Goal: Task Accomplishment & Management: Use online tool/utility

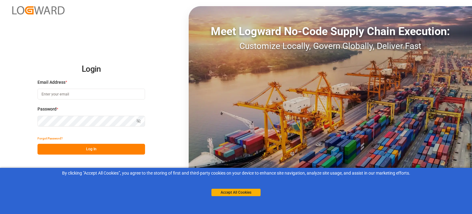
click at [73, 97] on input at bounding box center [92, 94] width 108 height 11
paste input "mailto:[EMAIL_ADDRESS][PERSON_NAME][DOMAIN_NAME]"
click at [52, 93] on input "mailto:[EMAIL_ADDRESS][PERSON_NAME][DOMAIN_NAME]" at bounding box center [92, 94] width 108 height 11
click at [53, 92] on input "mailto:[EMAIL_ADDRESS][PERSON_NAME][DOMAIN_NAME]" at bounding box center [92, 94] width 108 height 11
type input "[EMAIL_ADDRESS][PERSON_NAME][DOMAIN_NAME]"
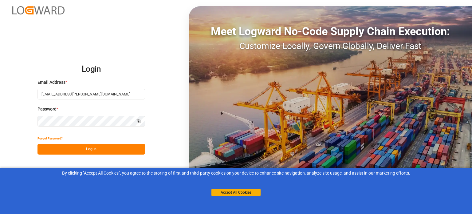
click at [92, 150] on button "Log In" at bounding box center [92, 149] width 108 height 11
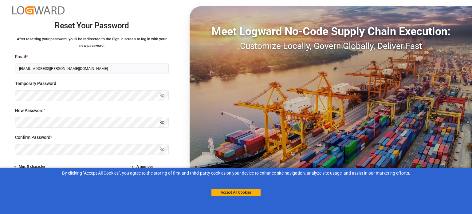
click at [85, 109] on label "New Password *" at bounding box center [92, 110] width 154 height 6
click at [216, 193] on button "Accept All Cookies" at bounding box center [236, 192] width 49 height 7
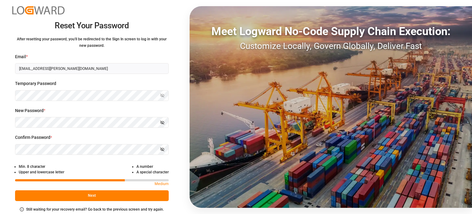
click at [96, 195] on button "Next" at bounding box center [92, 195] width 154 height 11
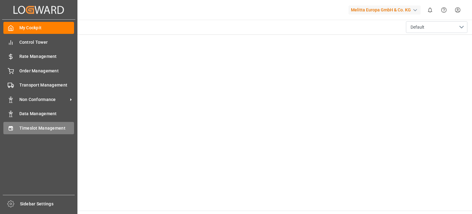
click at [41, 126] on span "Timeslot Management" at bounding box center [46, 128] width 55 height 6
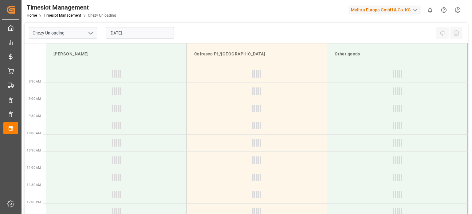
type input "Chezy Unloading"
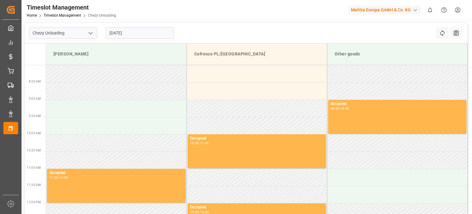
click at [90, 33] on icon "open menu" at bounding box center [90, 33] width 7 height 7
click at [198, 33] on div "Chezy Unloading Chezy Unloading [DATE] Refresh Time Slots All Audits" at bounding box center [247, 33] width 444 height 21
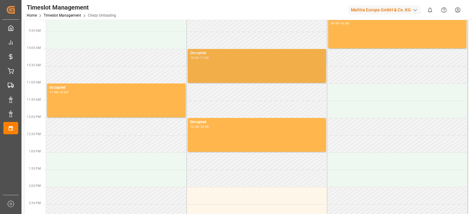
scroll to position [123, 0]
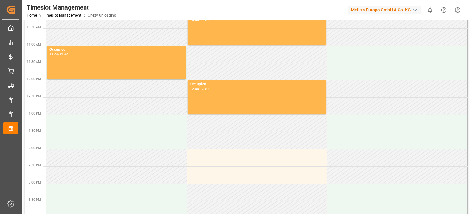
click at [263, 63] on td at bounding box center [257, 71] width 141 height 17
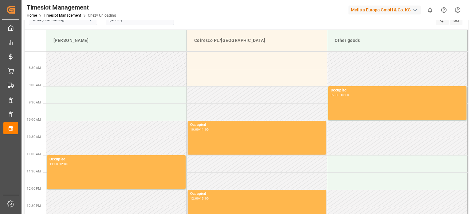
scroll to position [0, 0]
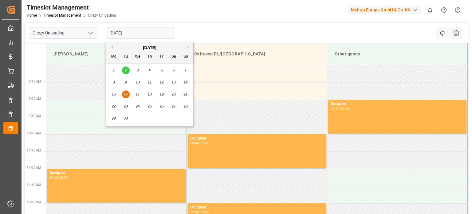
click at [157, 36] on input "[DATE]" at bounding box center [140, 33] width 68 height 12
click at [150, 95] on span "18" at bounding box center [150, 94] width 4 height 4
type input "[DATE]"
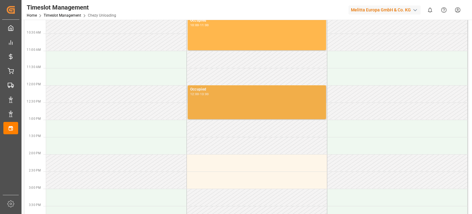
scroll to position [154, 0]
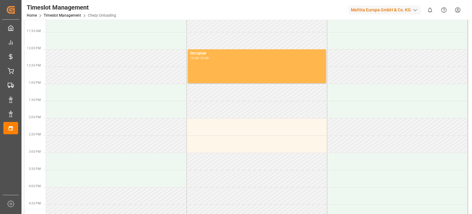
click at [222, 110] on td at bounding box center [257, 109] width 141 height 17
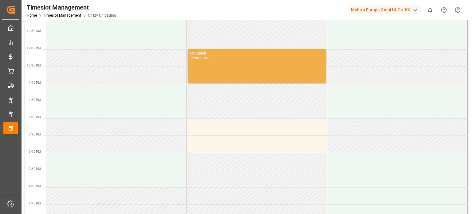
click at [221, 66] on div "Occupied 12:00 - 13:00" at bounding box center [256, 65] width 133 height 31
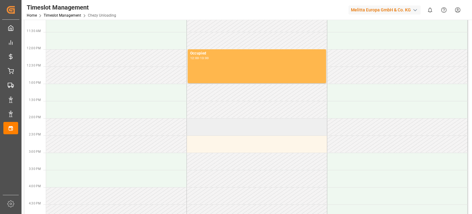
click at [218, 124] on td at bounding box center [257, 126] width 141 height 17
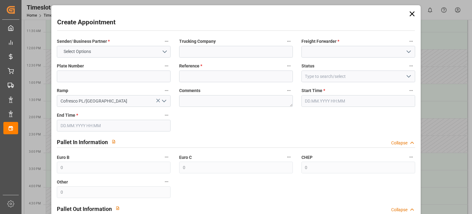
type input "[DATE] 14:00"
type input "[DATE] 15:00"
click at [165, 51] on button "Select Options" at bounding box center [114, 52] width 114 height 12
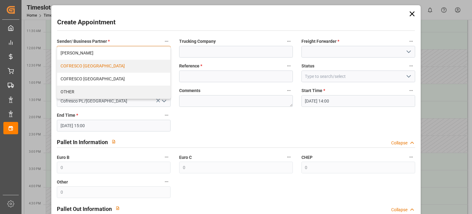
click at [139, 63] on div "COFRESCO [GEOGRAPHIC_DATA]" at bounding box center [113, 66] width 113 height 13
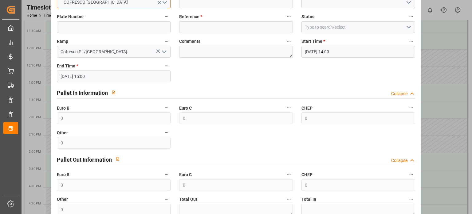
scroll to position [0, 0]
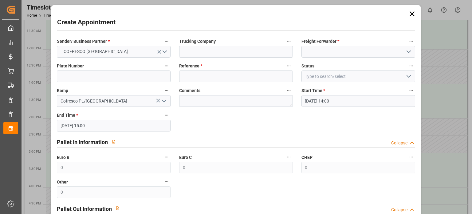
click at [411, 11] on icon at bounding box center [412, 14] width 9 height 9
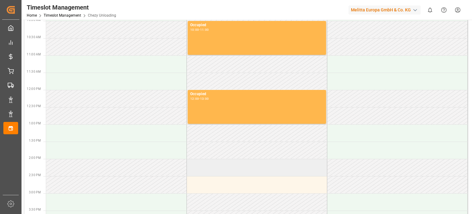
scroll to position [129, 0]
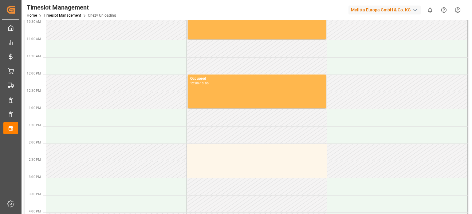
click at [233, 125] on td at bounding box center [257, 117] width 141 height 17
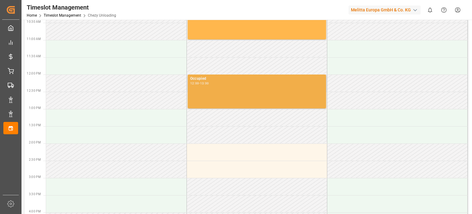
click at [232, 86] on div "Occupied 12:00 - 13:00" at bounding box center [256, 91] width 133 height 31
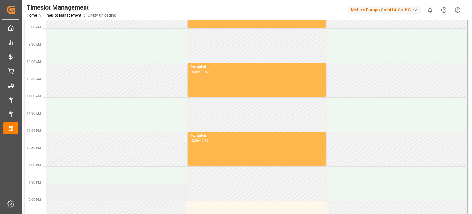
scroll to position [67, 0]
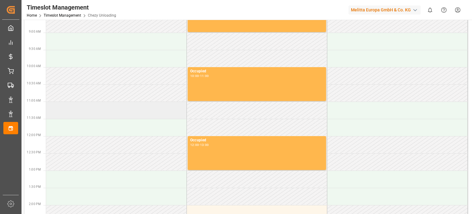
click at [100, 114] on td at bounding box center [116, 109] width 141 height 17
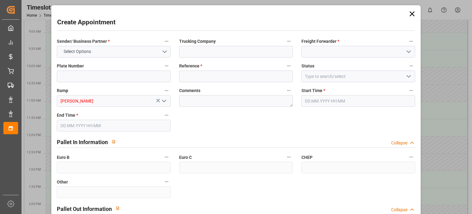
type input "0"
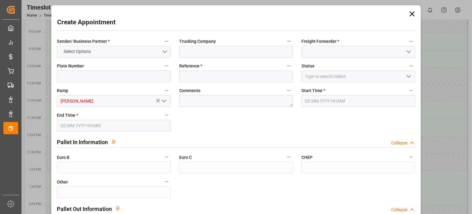
type input "0"
type input "[DATE] 11:00"
type input "[DATE] 12:00"
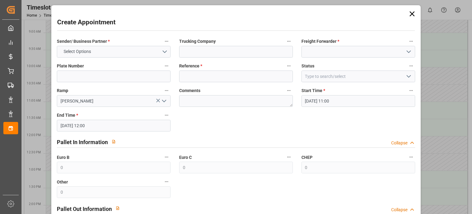
click at [409, 14] on icon at bounding box center [412, 14] width 9 height 9
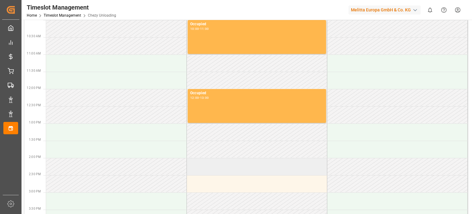
scroll to position [129, 0]
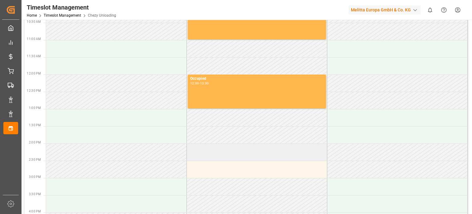
click at [218, 154] on td at bounding box center [257, 151] width 141 height 17
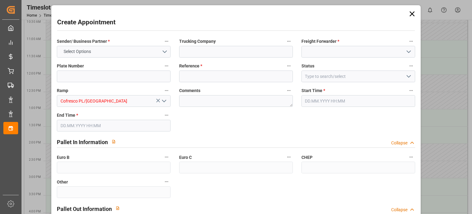
type input "0"
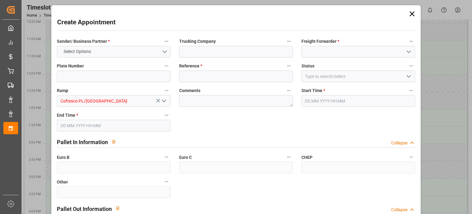
type input "0"
type input "[DATE] 14:00"
type input "[DATE] 15:00"
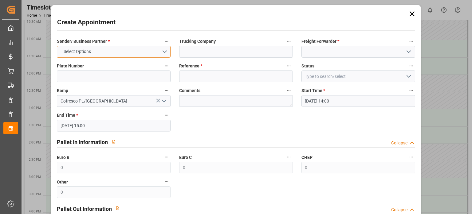
click at [164, 53] on button "Select Options" at bounding box center [114, 52] width 114 height 12
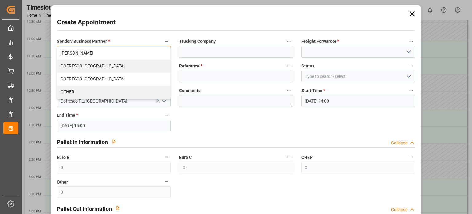
click at [113, 67] on div "COFRESCO [GEOGRAPHIC_DATA]" at bounding box center [113, 66] width 113 height 13
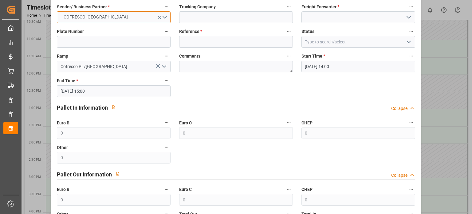
scroll to position [0, 0]
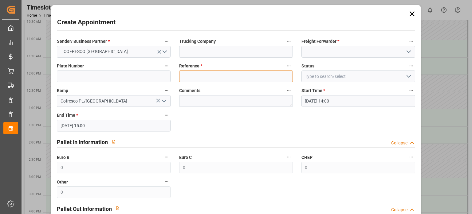
click at [207, 77] on input at bounding box center [236, 76] width 114 height 12
paste input "489680"
type input "489680"
click at [264, 90] on label "Comments" at bounding box center [236, 90] width 114 height 9
click at [285, 90] on button "Comments" at bounding box center [289, 90] width 8 height 8
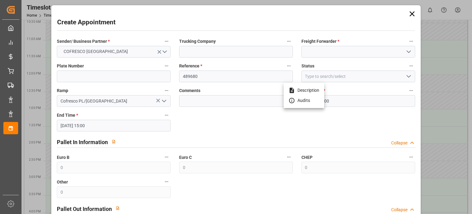
click at [350, 88] on div at bounding box center [236, 107] width 472 height 214
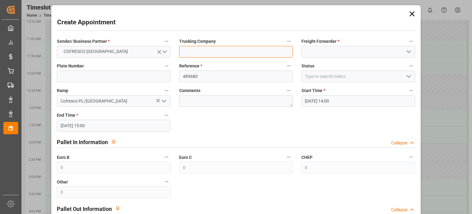
click at [245, 54] on input at bounding box center [236, 52] width 114 height 12
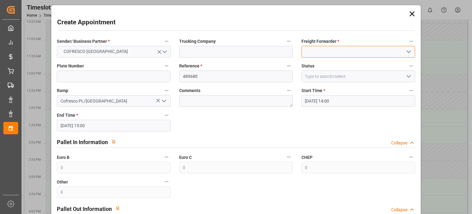
click at [320, 50] on input at bounding box center [359, 52] width 114 height 12
click at [406, 53] on icon "open menu" at bounding box center [408, 51] width 7 height 7
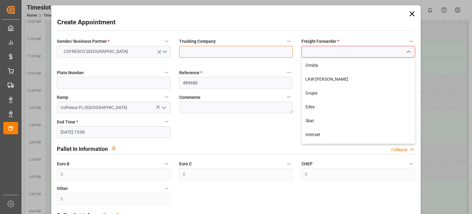
click at [259, 54] on input at bounding box center [236, 52] width 114 height 12
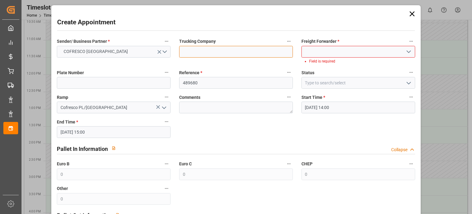
click at [261, 53] on input at bounding box center [236, 52] width 114 height 12
click at [328, 51] on input at bounding box center [359, 52] width 114 height 12
click at [405, 53] on icon "open menu" at bounding box center [408, 51] width 7 height 7
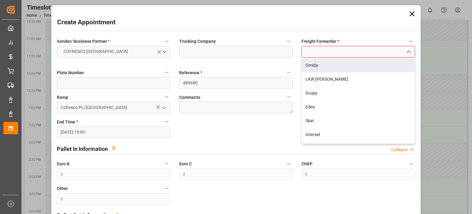
click at [344, 68] on div "Omida" at bounding box center [358, 65] width 113 height 14
type input "Omida"
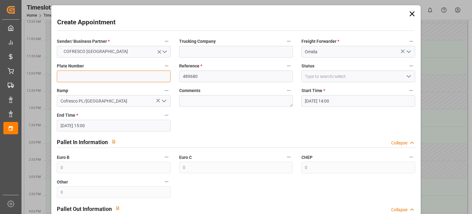
click at [99, 75] on input at bounding box center [114, 76] width 114 height 12
paste input "NO2681Y"
click at [123, 74] on input "NO2681Y /" at bounding box center [114, 76] width 114 height 12
type input "N"
paste input "NO2681Y + NO595AF"
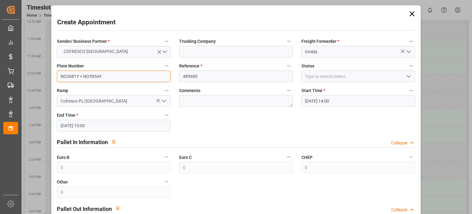
type input "NO2681Y + NO595AF"
click at [264, 128] on div "Sender/ Business Partner * COFRESCO POLAND Trucking Company Freight Forwarder *…" at bounding box center [236, 163] width 367 height 256
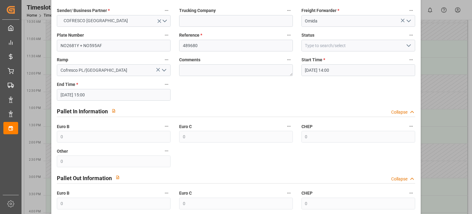
scroll to position [111, 0]
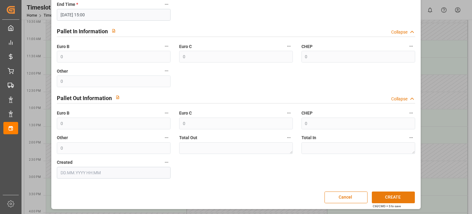
click at [391, 192] on button "CREATE" at bounding box center [393, 197] width 43 height 12
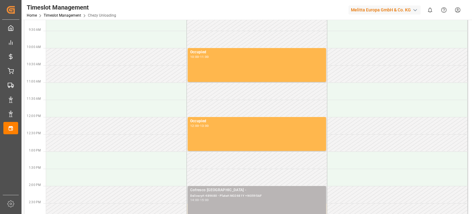
scroll to position [36, 0]
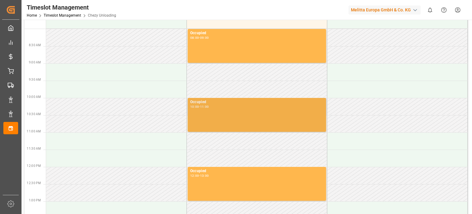
click at [258, 118] on div "Occupied 10:00 - 11:00" at bounding box center [256, 114] width 133 height 31
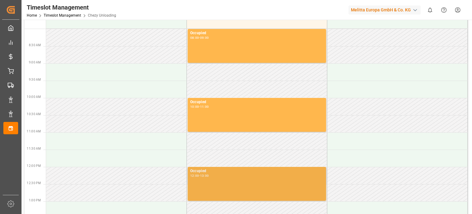
click at [249, 181] on div "Occupied 12:00 - 13:00" at bounding box center [256, 183] width 133 height 31
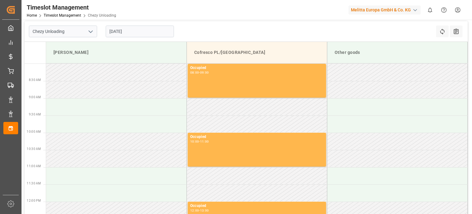
scroll to position [0, 0]
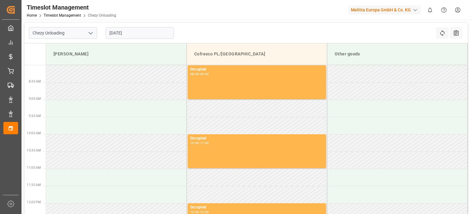
click at [414, 12] on div "button" at bounding box center [415, 10] width 6 height 6
click at [417, 7] on html "Created by potrace 1.15, written by [PERSON_NAME] [DATE]-[DATE] Created by potr…" at bounding box center [236, 107] width 472 height 214
click at [417, 7] on div "button" at bounding box center [415, 10] width 6 height 6
type input "cofresco"
click at [406, 36] on div "cofresco" at bounding box center [387, 26] width 108 height 19
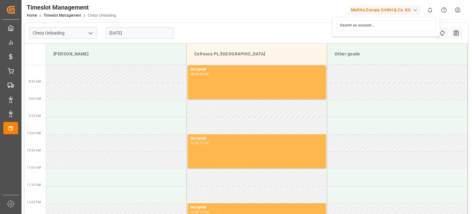
click at [404, 9] on html "Created by potrace 1.15, written by [PERSON_NAME] [DATE]-[DATE] Created by potr…" at bounding box center [236, 107] width 472 height 214
click at [90, 32] on polyline "open menu" at bounding box center [91, 33] width 4 height 2
click at [144, 10] on div "Timeslot Management Home Timeslot Management Chezy Unloading Melitta Europa Gmb…" at bounding box center [244, 10] width 455 height 20
click at [125, 36] on input "[DATE]" at bounding box center [140, 33] width 68 height 12
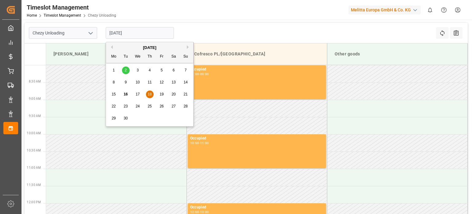
click at [265, 31] on div "Chezy Unloading [DATE] Refresh Time Slots All Audits" at bounding box center [247, 33] width 444 height 21
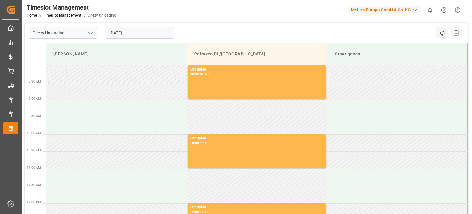
click at [415, 11] on div "button" at bounding box center [415, 10] width 6 height 6
click at [284, 32] on html "Created by potrace 1.15, written by [PERSON_NAME] [DATE]-[DATE] Created by potr…" at bounding box center [236, 107] width 472 height 214
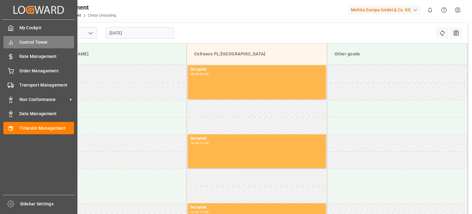
click at [23, 39] on span "Control Tower" at bounding box center [46, 42] width 55 height 6
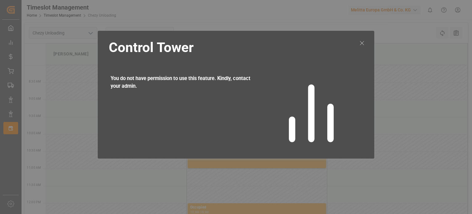
click at [364, 42] on icon at bounding box center [362, 42] width 7 height 7
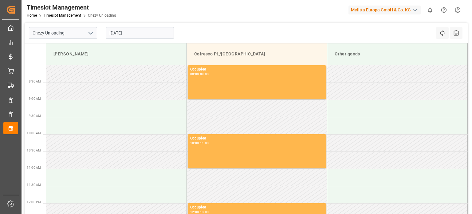
click at [157, 32] on input "[DATE]" at bounding box center [140, 33] width 68 height 12
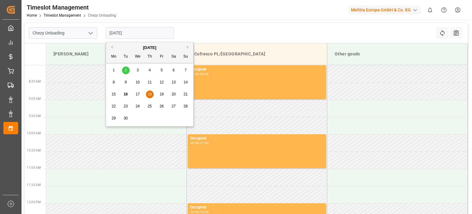
click at [127, 106] on span "23" at bounding box center [126, 106] width 4 height 4
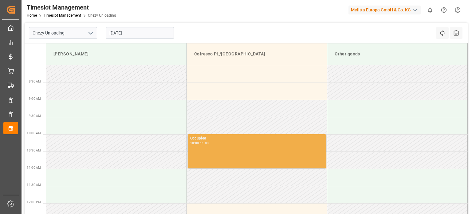
click at [267, 146] on div "Occupied 10:00 - 11:00" at bounding box center [256, 150] width 133 height 31
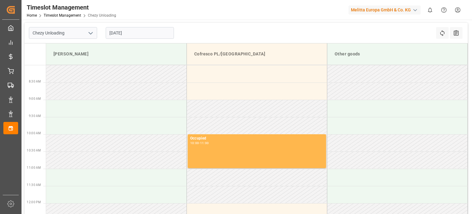
click at [143, 33] on input "[DATE]" at bounding box center [140, 33] width 68 height 12
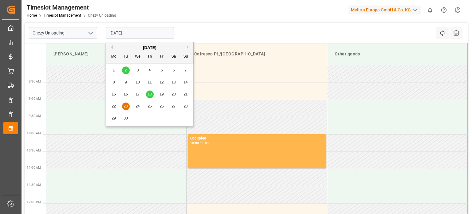
click at [126, 67] on div "2" at bounding box center [126, 70] width 8 height 7
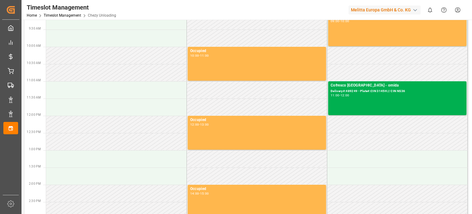
scroll to position [92, 0]
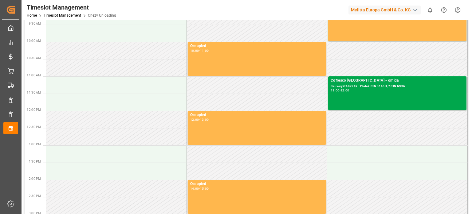
click at [384, 87] on div "Delivery#:489249 - Plate#:CIN 3145H // CIN NS36" at bounding box center [397, 86] width 133 height 5
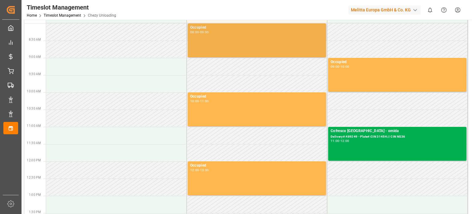
scroll to position [0, 0]
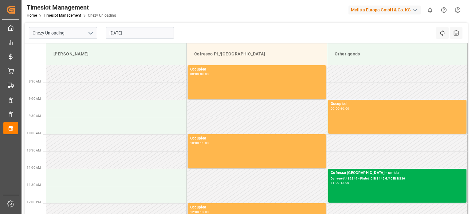
click at [153, 39] on div "[DATE]" at bounding box center [139, 33] width 77 height 20
click at [155, 35] on input "[DATE]" at bounding box center [140, 33] width 68 height 12
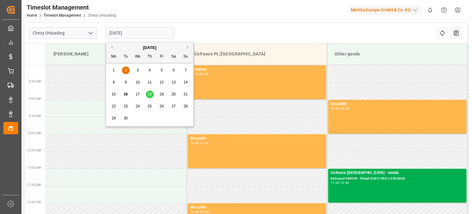
click at [150, 95] on span "18" at bounding box center [150, 94] width 4 height 4
type input "[DATE]"
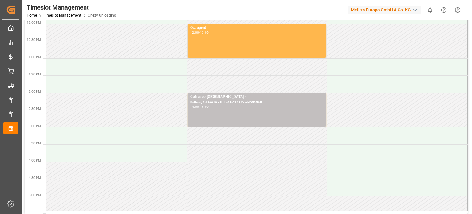
scroll to position [154, 0]
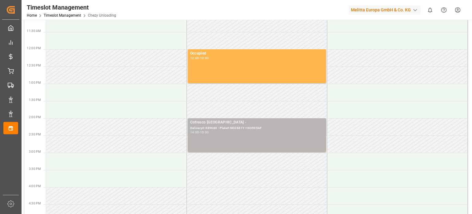
click at [291, 132] on div "14:00 - 15:00" at bounding box center [256, 132] width 133 height 3
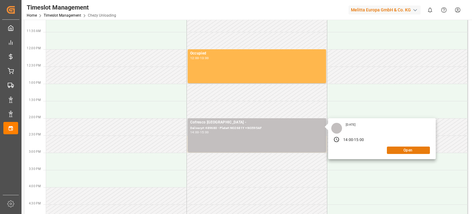
click at [400, 151] on button "Open" at bounding box center [408, 149] width 43 height 7
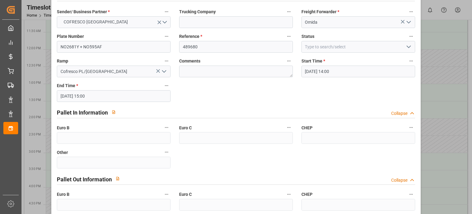
scroll to position [0, 0]
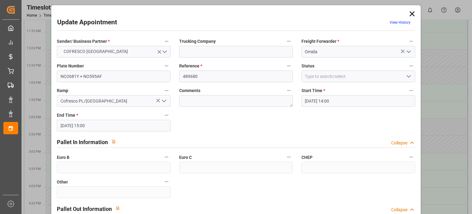
click at [412, 15] on icon at bounding box center [412, 14] width 9 height 9
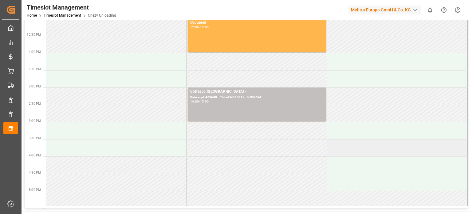
scroll to position [215, 0]
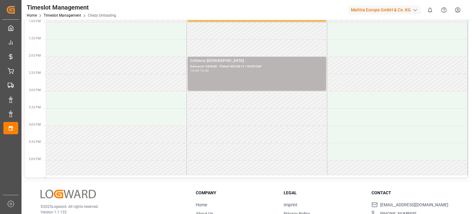
click at [256, 76] on div "Cofresco [GEOGRAPHIC_DATA] - Delivery#:489680 - Plate#:NO2681Y + NO595AF 14:00 …" at bounding box center [256, 73] width 133 height 31
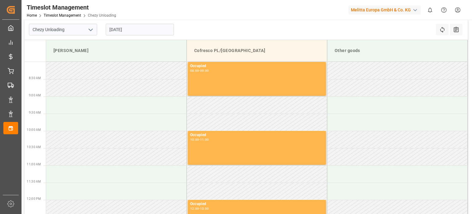
scroll to position [0, 0]
